Goal: Use online tool/utility: Utilize a website feature to perform a specific function

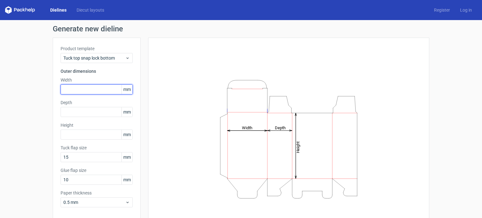
click at [90, 86] on input "text" at bounding box center [97, 89] width 72 height 10
type input "6"
type input "120"
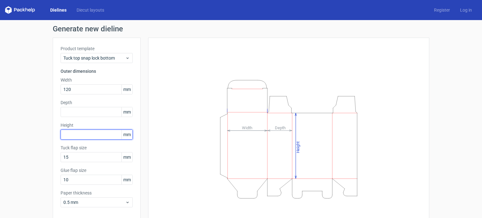
click at [69, 134] on input "text" at bounding box center [97, 135] width 72 height 10
type input "160"
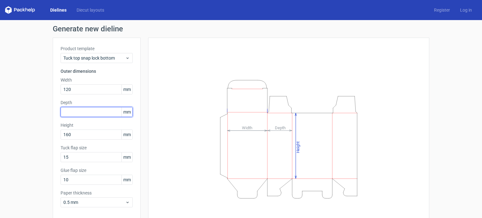
click at [77, 113] on input "text" at bounding box center [97, 112] width 72 height 10
type input "60"
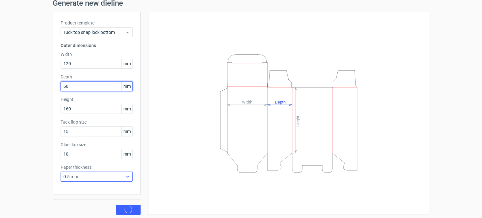
scroll to position [27, 0]
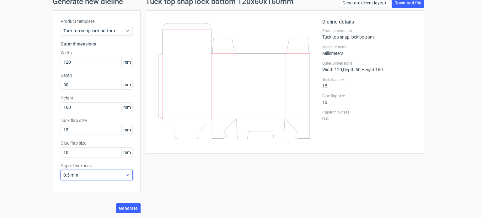
click at [83, 174] on span "0.5 mm" at bounding box center [94, 175] width 62 height 6
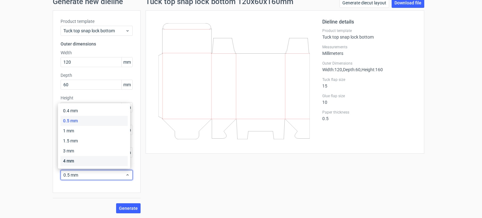
click at [74, 159] on div "4 mm" at bounding box center [94, 161] width 67 height 10
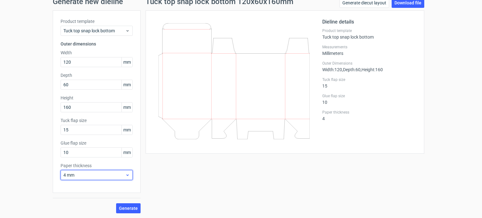
click at [93, 174] on span "4 mm" at bounding box center [94, 175] width 62 height 6
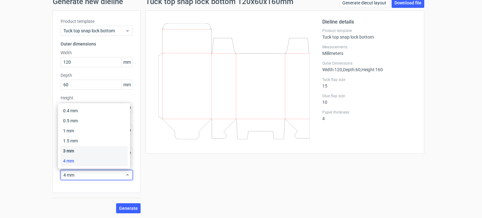
click at [77, 147] on div "3 mm" at bounding box center [94, 151] width 67 height 10
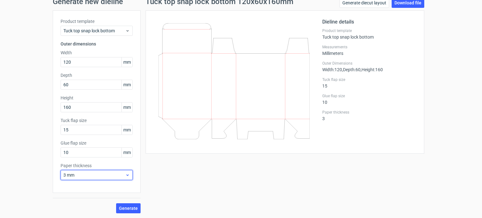
click at [81, 171] on div "3 mm" at bounding box center [97, 175] width 72 height 10
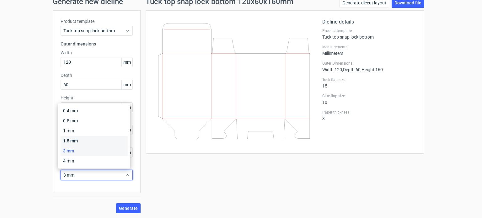
click at [74, 140] on div "1.5 mm" at bounding box center [94, 141] width 67 height 10
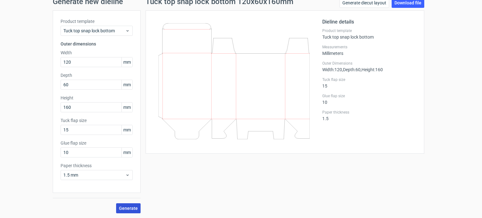
click at [122, 208] on span "Generate" at bounding box center [128, 208] width 19 height 4
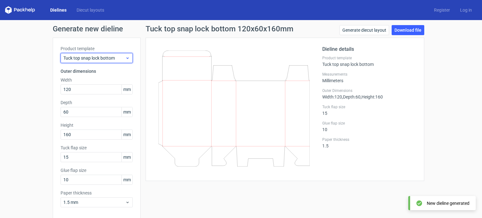
click at [109, 57] on span "Tuck top snap lock bottom" at bounding box center [94, 58] width 62 height 6
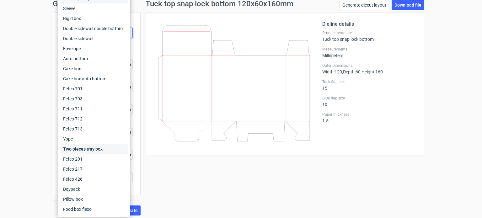
scroll to position [27, 0]
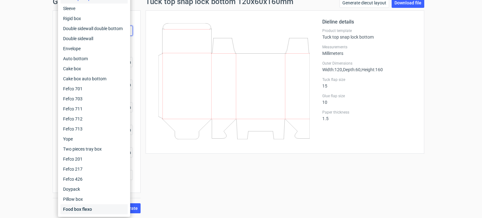
click at [75, 209] on div "Food box flexo" at bounding box center [94, 209] width 67 height 10
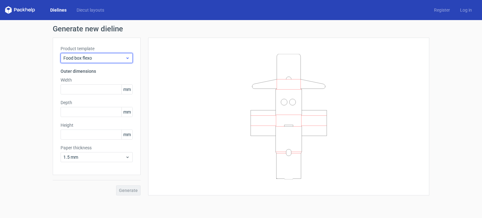
click at [110, 62] on div "Food box flexo" at bounding box center [97, 58] width 72 height 10
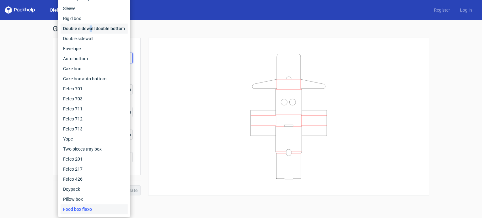
click at [90, 27] on div "Double sidewall double bottom" at bounding box center [94, 29] width 67 height 10
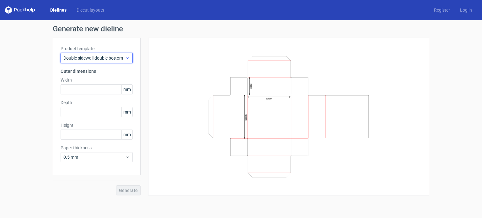
click at [120, 56] on span "Double sidewall double bottom" at bounding box center [94, 58] width 62 height 6
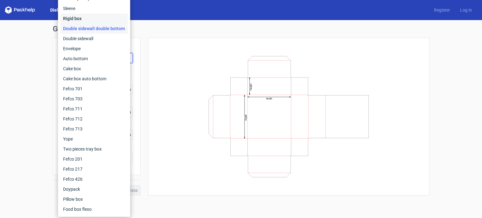
click at [88, 17] on div "Rigid box" at bounding box center [94, 18] width 67 height 10
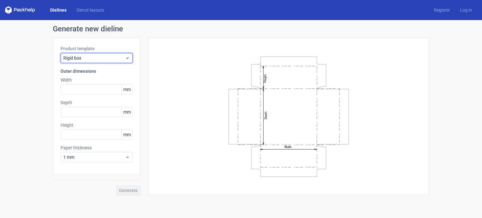
click at [114, 57] on span "Rigid box" at bounding box center [94, 58] width 62 height 6
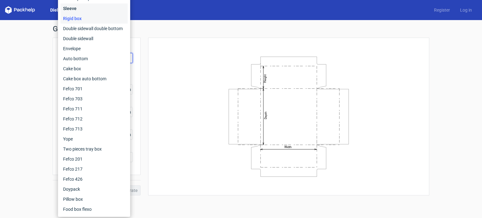
click at [77, 8] on div "Sleeve" at bounding box center [94, 8] width 67 height 10
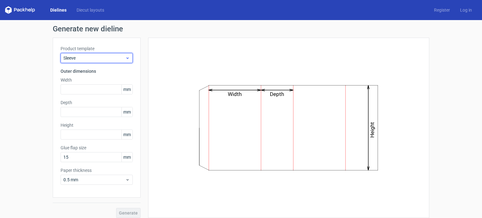
click at [121, 57] on span "Sleeve" at bounding box center [94, 58] width 62 height 6
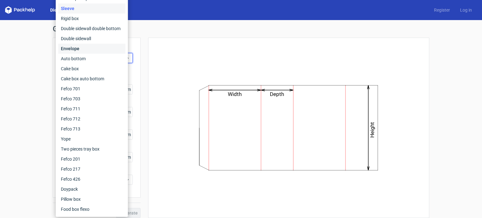
click at [80, 49] on div "Envelope" at bounding box center [91, 49] width 67 height 10
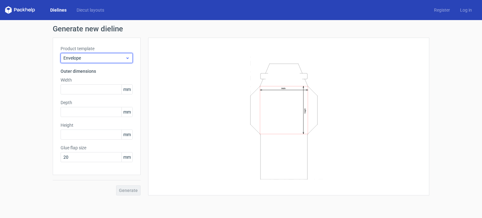
click at [113, 59] on span "Envelope" at bounding box center [94, 58] width 62 height 6
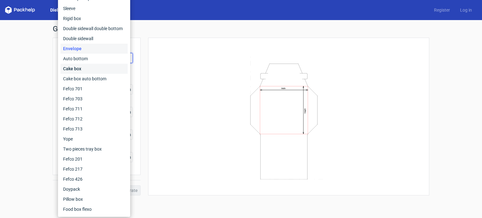
click at [92, 70] on div "Cake box" at bounding box center [94, 69] width 67 height 10
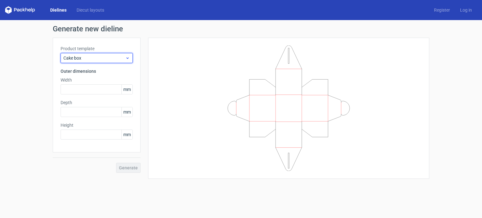
click at [111, 61] on span "Cake box" at bounding box center [94, 58] width 62 height 6
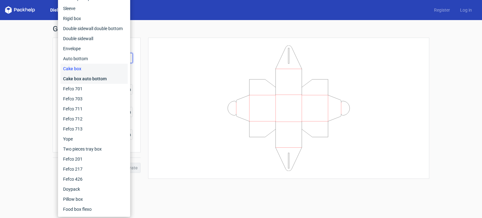
click at [92, 79] on div "Cake box auto bottom" at bounding box center [94, 79] width 67 height 10
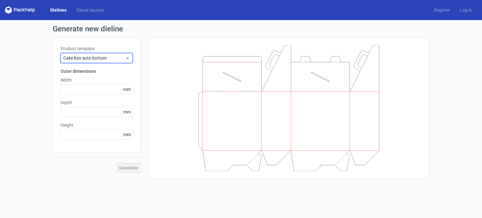
click at [105, 61] on span "Cake box auto bottom" at bounding box center [94, 58] width 62 height 6
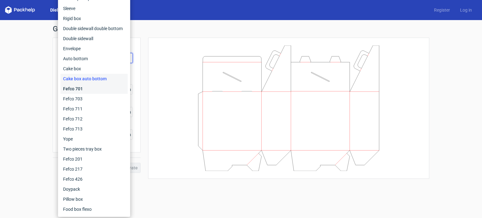
click at [92, 88] on div "Fefco 701" at bounding box center [94, 89] width 67 height 10
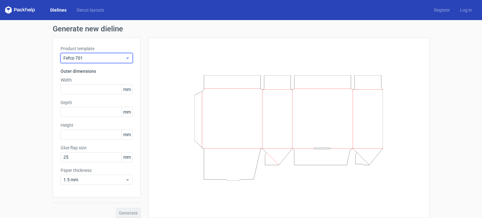
click at [105, 61] on div "Fefco 701" at bounding box center [97, 58] width 72 height 10
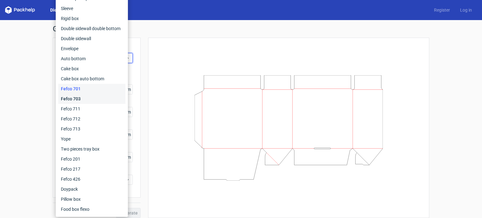
click at [85, 101] on div "Fefco 703" at bounding box center [91, 99] width 67 height 10
